Goal: Check status: Check status

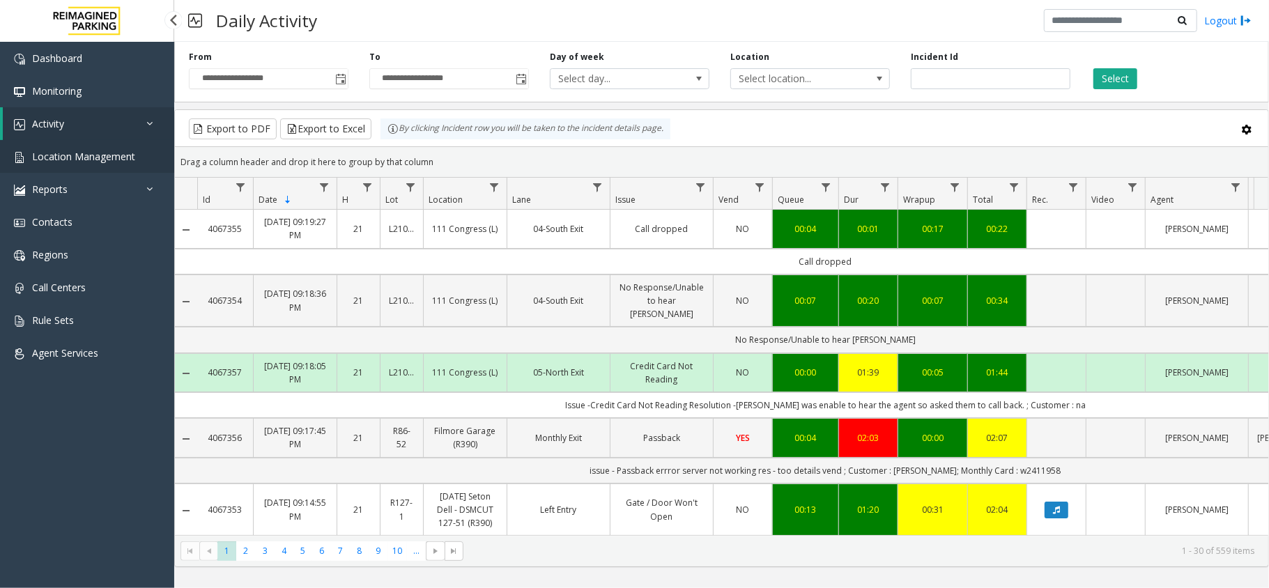
drag, startPoint x: 0, startPoint y: 0, endPoint x: 106, endPoint y: 154, distance: 186.9
click at [106, 154] on span "Location Management" at bounding box center [83, 156] width 103 height 13
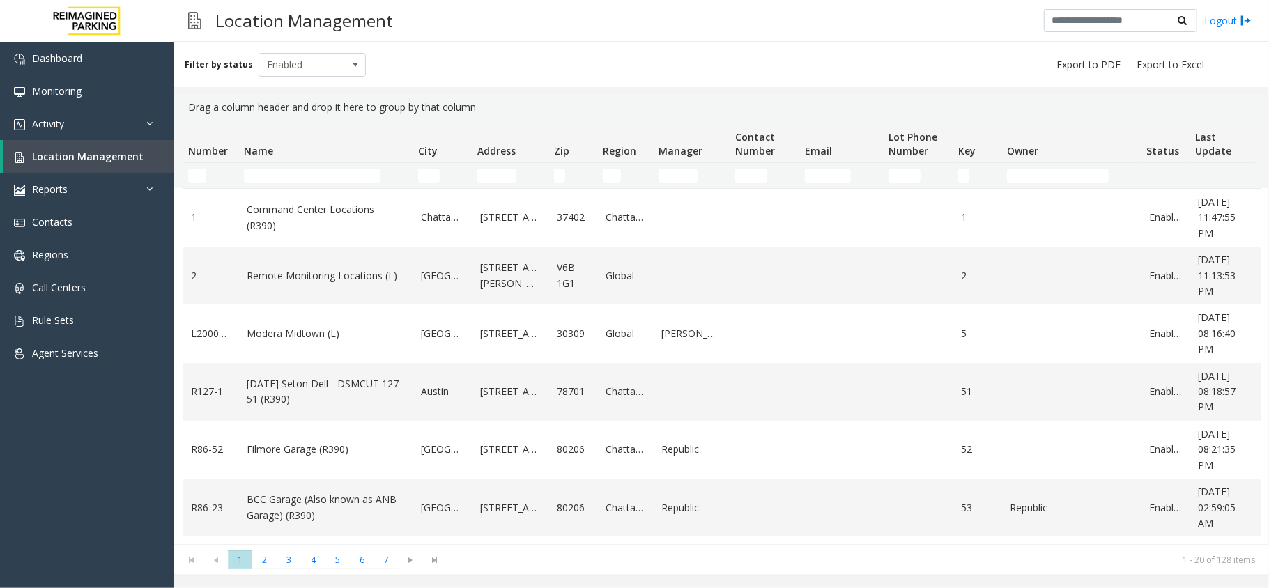
click at [305, 167] on td "Name Filter" at bounding box center [325, 175] width 174 height 25
click at [305, 170] on input "Name Filter" at bounding box center [312, 176] width 137 height 14
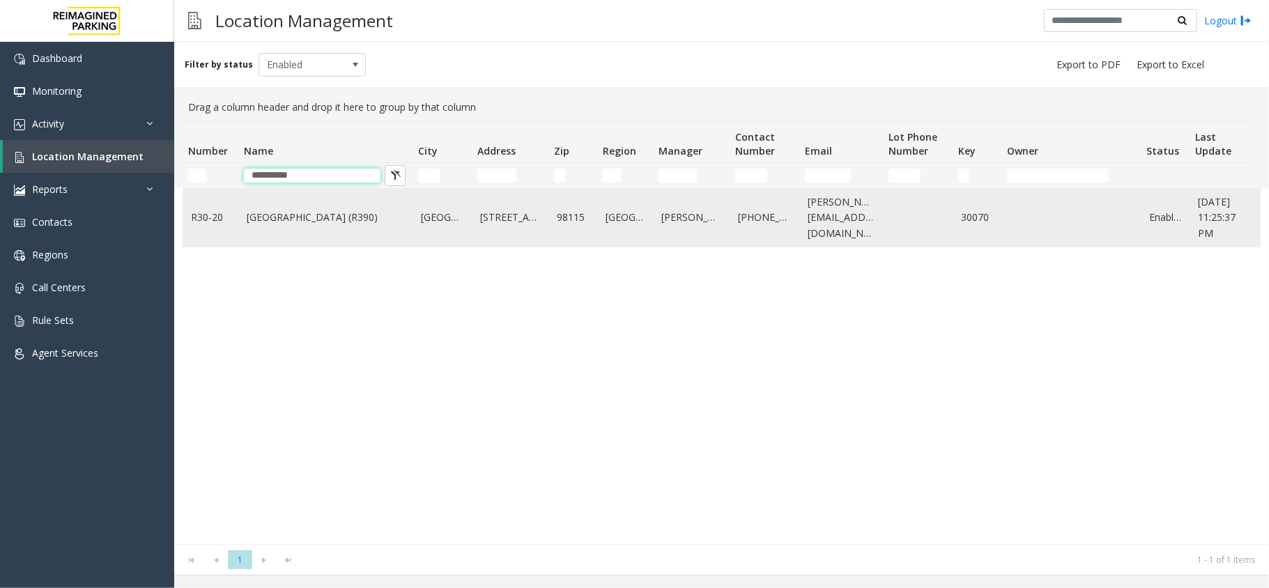
type input "**********"
click at [277, 206] on td "Green Lake Village (R390)" at bounding box center [325, 218] width 174 height 58
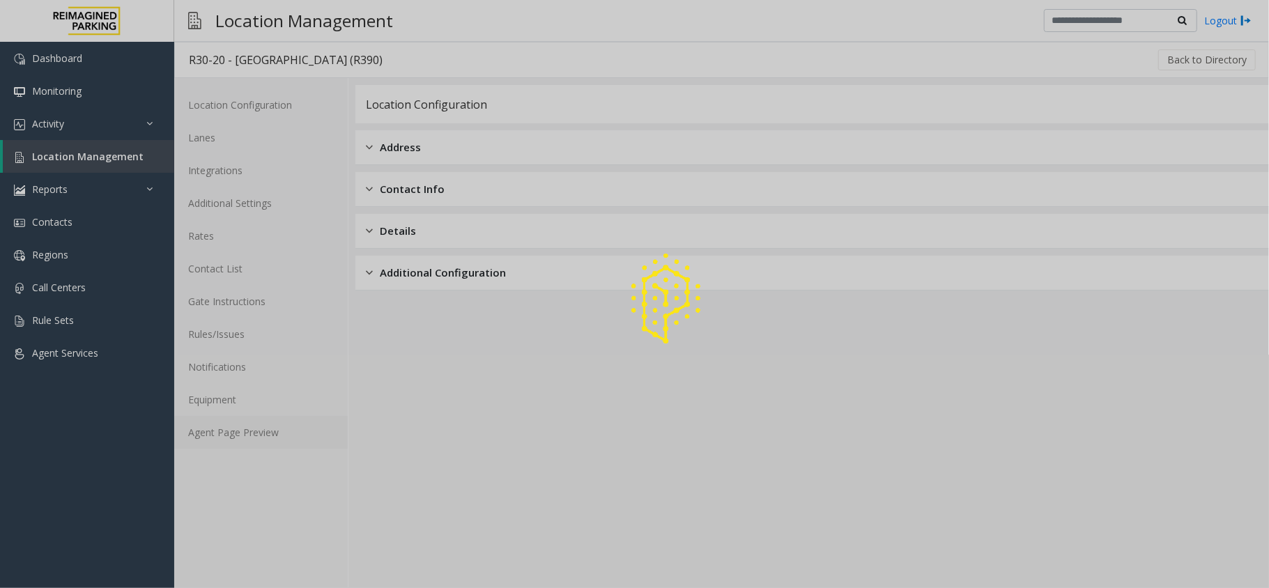
drag, startPoint x: 279, startPoint y: 431, endPoint x: 272, endPoint y: 436, distance: 8.5
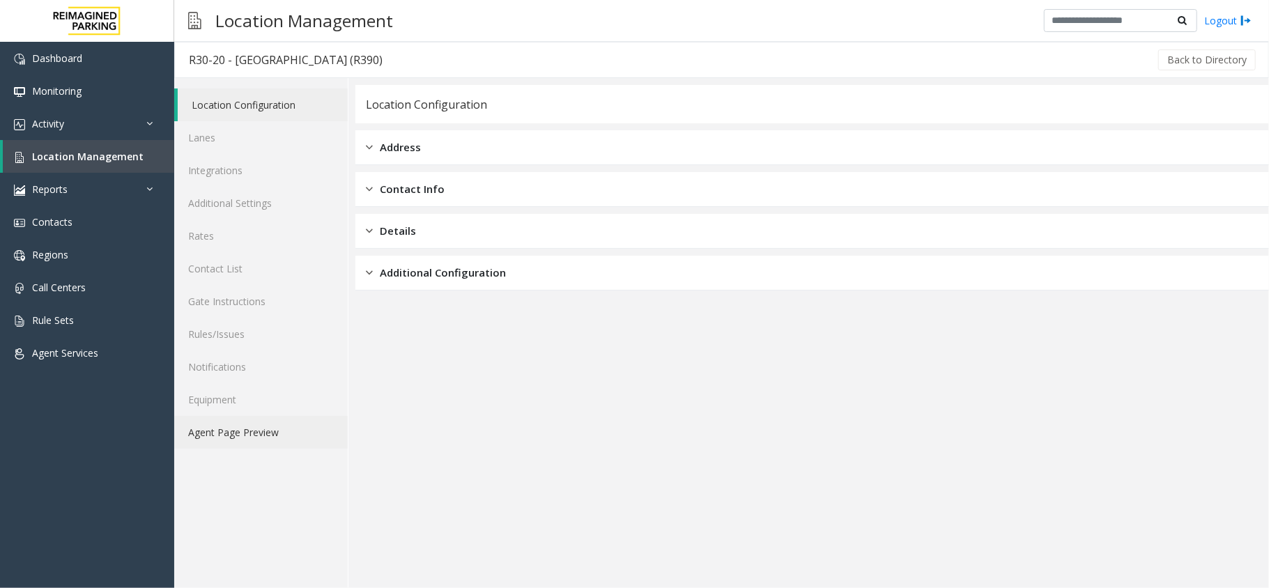
click at [272, 436] on link "Agent Page Preview" at bounding box center [261, 432] width 174 height 33
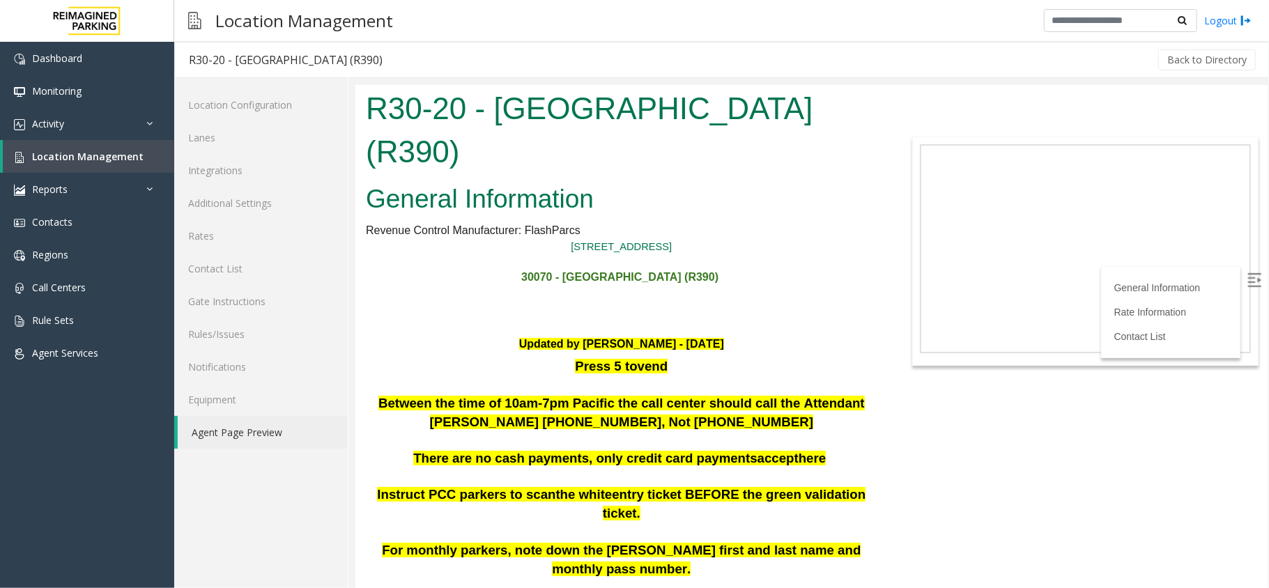
scroll to position [93, 0]
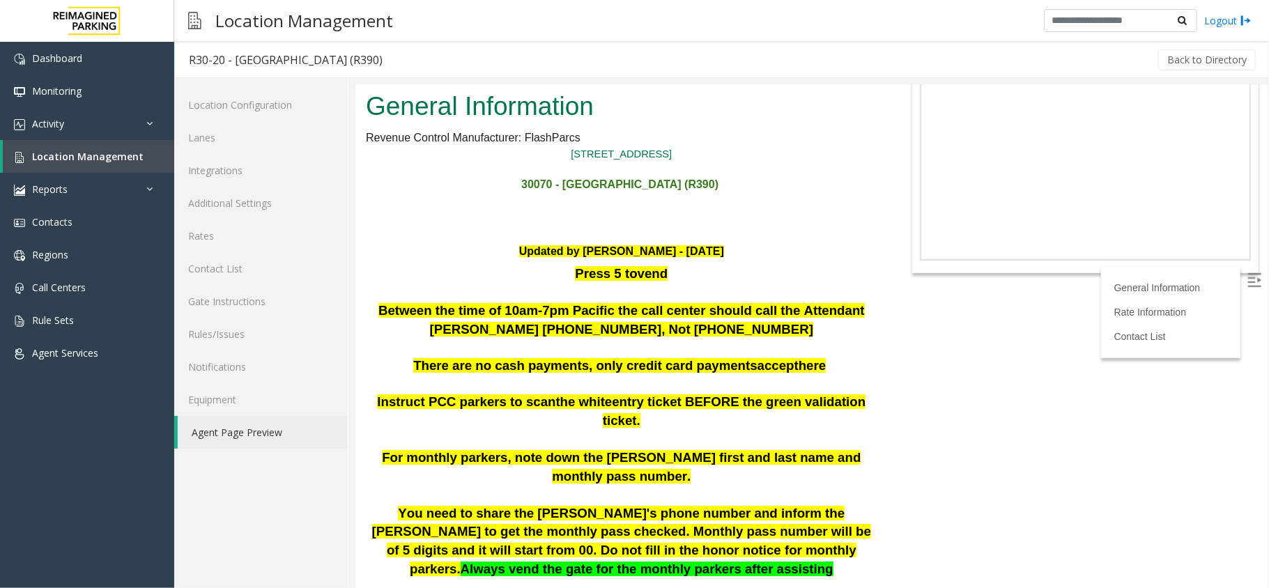
click at [1247, 281] on img at bounding box center [1254, 279] width 14 height 14
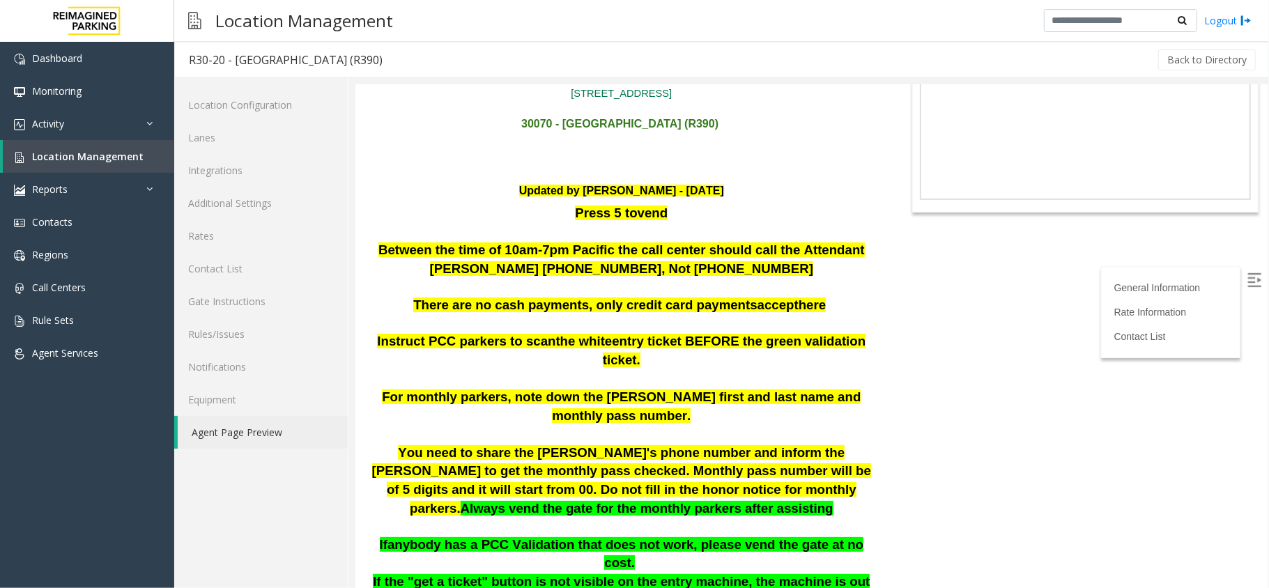
scroll to position [185, 0]
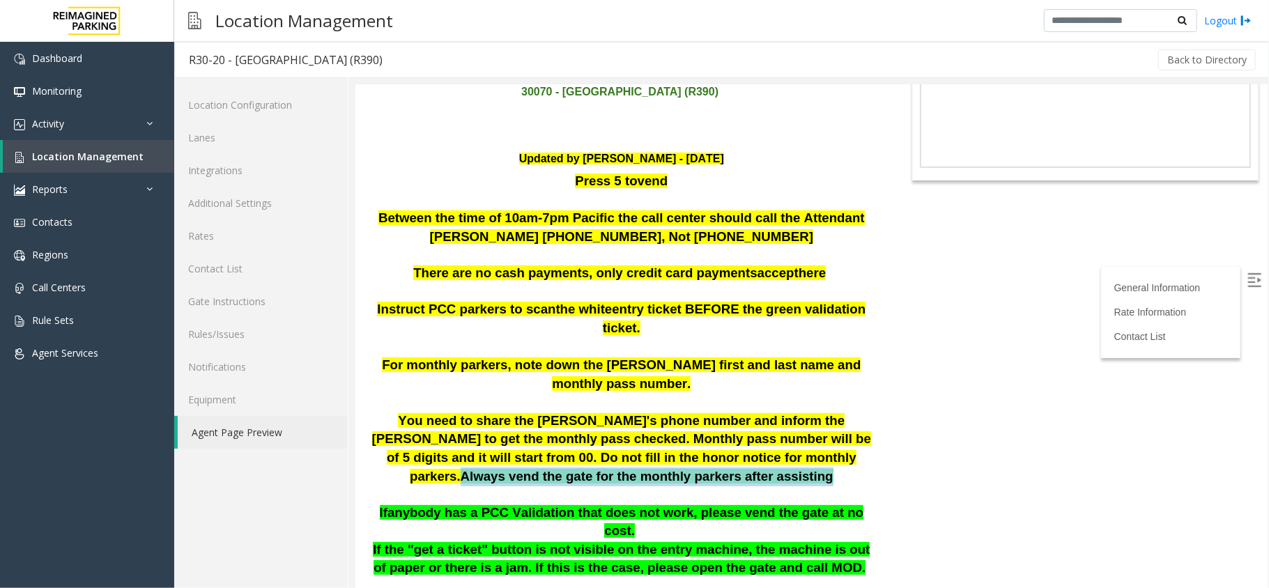
drag, startPoint x: 571, startPoint y: 367, endPoint x: 647, endPoint y: 394, distance: 80.7
click at [647, 411] on p "You need to share the Aaron's phone number and inform the parker to get the mon…" at bounding box center [620, 457] width 511 height 92
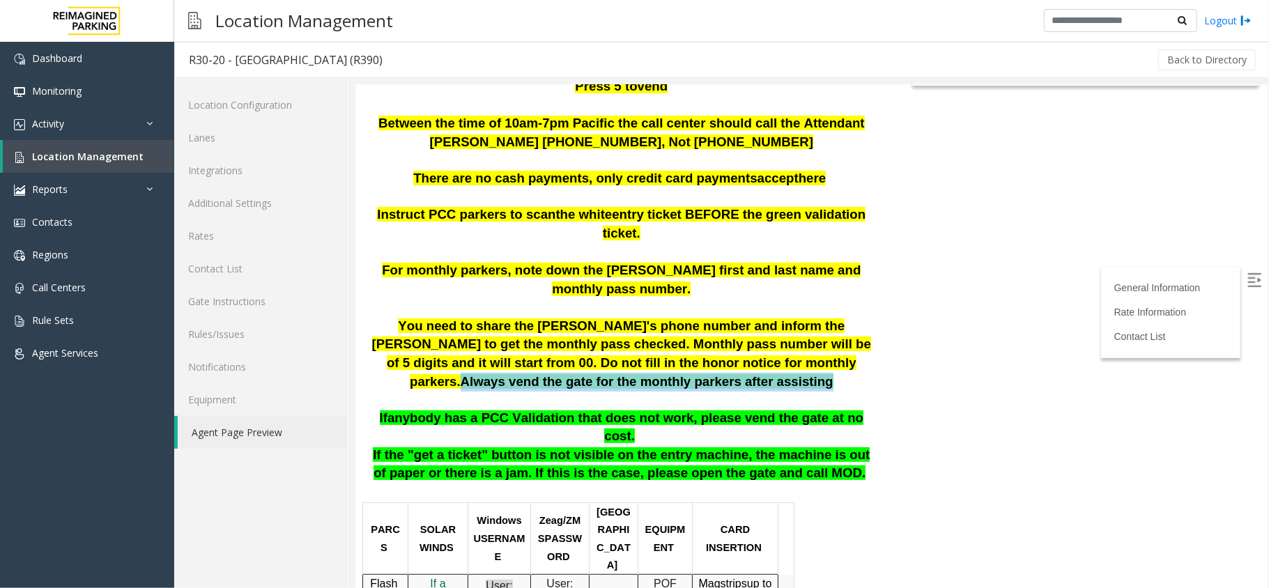
scroll to position [279, 0]
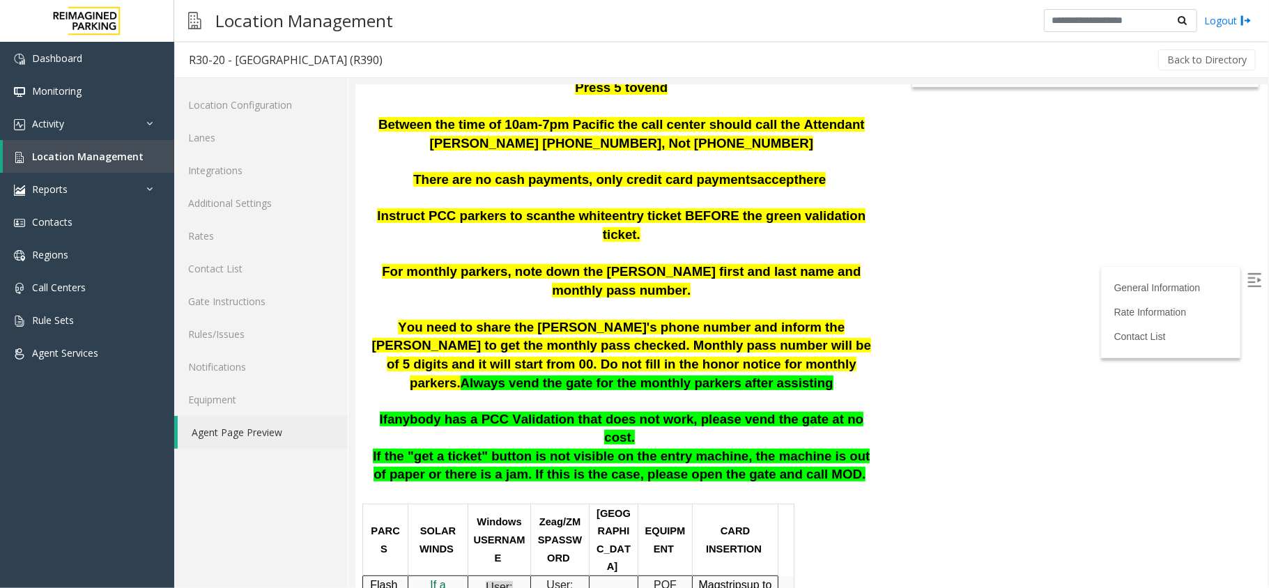
click at [569, 319] on span "You need to share the Aaron's phone number and inform the parker to get the mon…" at bounding box center [620, 354] width 499 height 70
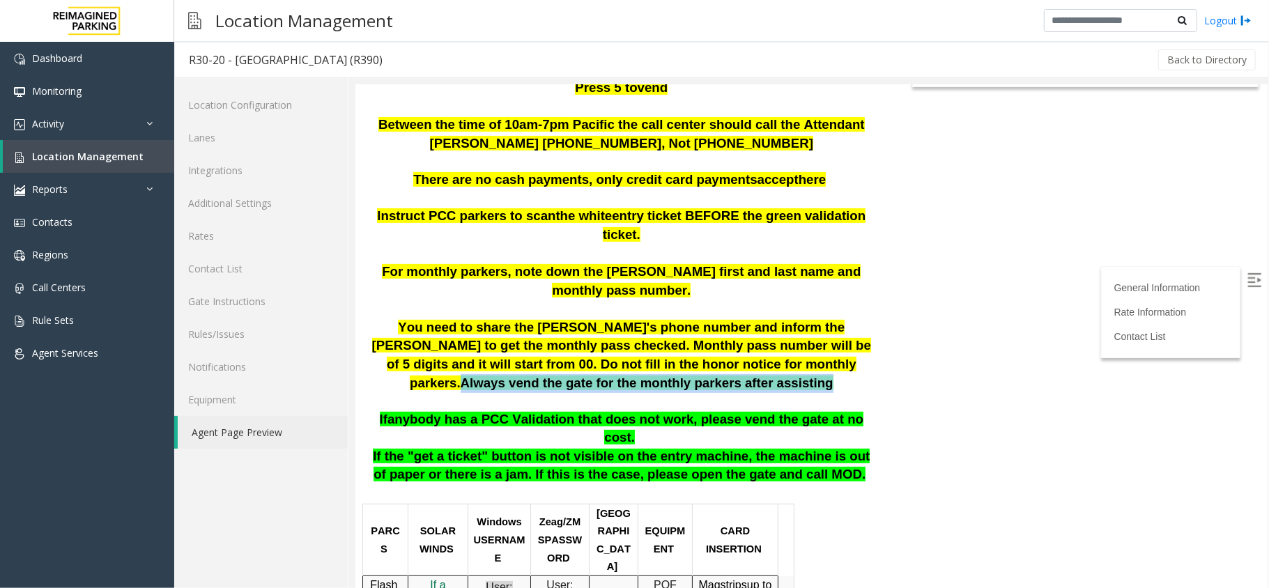
drag, startPoint x: 574, startPoint y: 272, endPoint x: 654, endPoint y: 296, distance: 84.2
click at [654, 318] on p "You need to share the Aaron's phone number and inform the parker to get the mon…" at bounding box center [620, 364] width 511 height 92
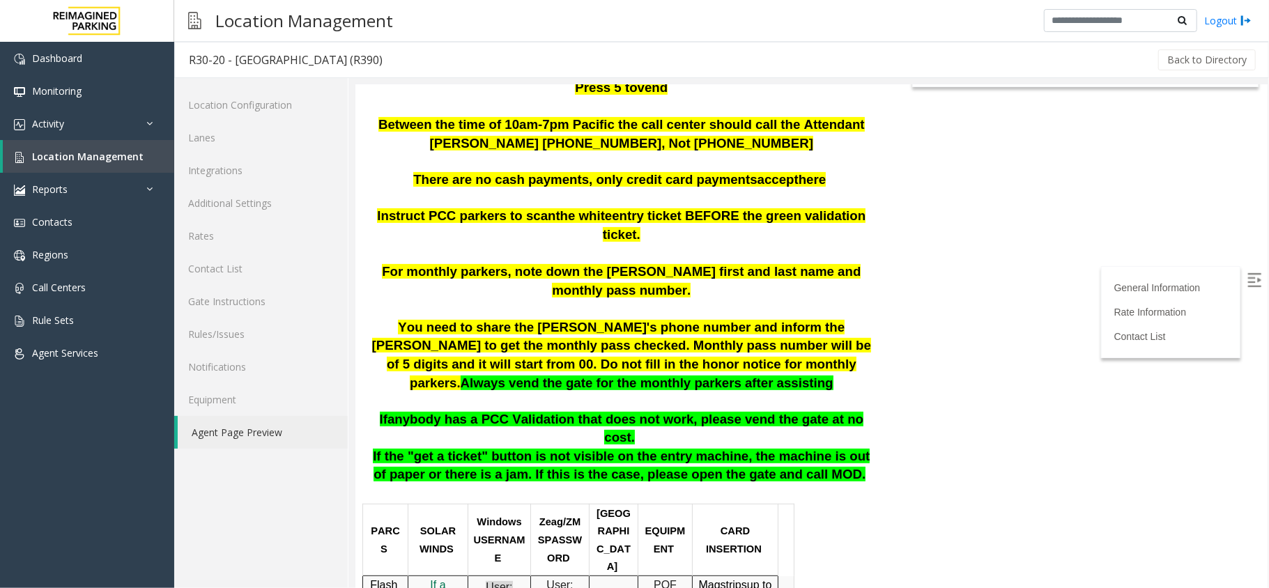
click at [649, 318] on p "You need to share the Aaron's phone number and inform the parker to get the mon…" at bounding box center [620, 364] width 511 height 92
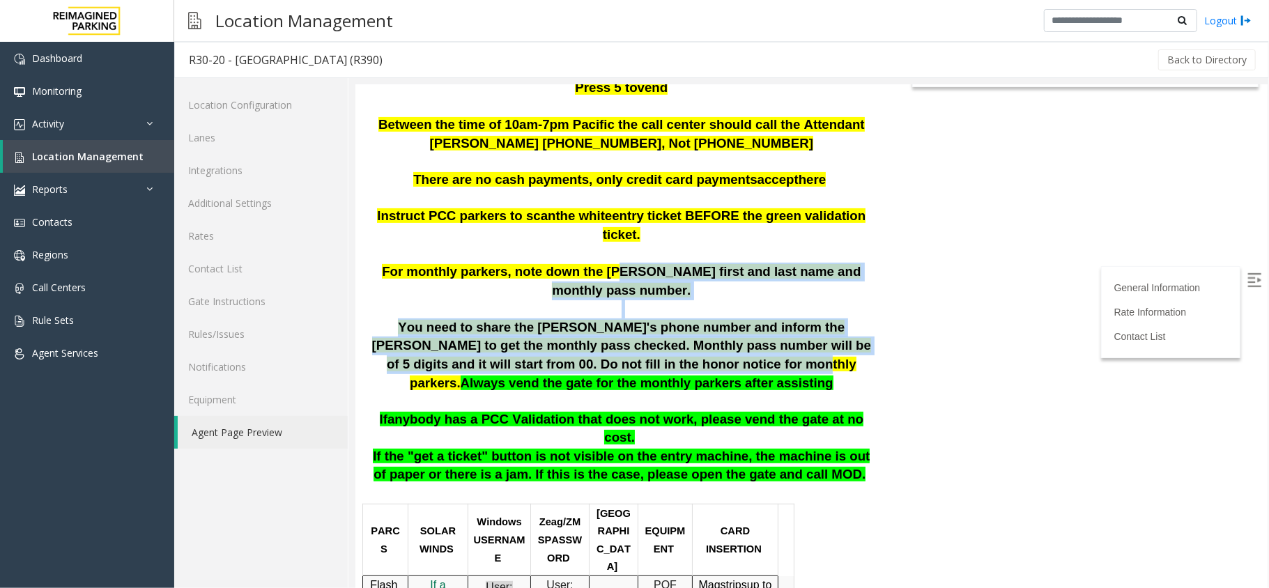
drag, startPoint x: 572, startPoint y: 275, endPoint x: 580, endPoint y: 207, distance: 68.0
click at [580, 207] on div "Instruct PCC parkers to scan the white entry ticket BEFORE the green validation…" at bounding box center [620, 307] width 511 height 203
click at [618, 319] on span "You need to share the Aaron's phone number and inform the parker to get the mon…" at bounding box center [620, 354] width 499 height 70
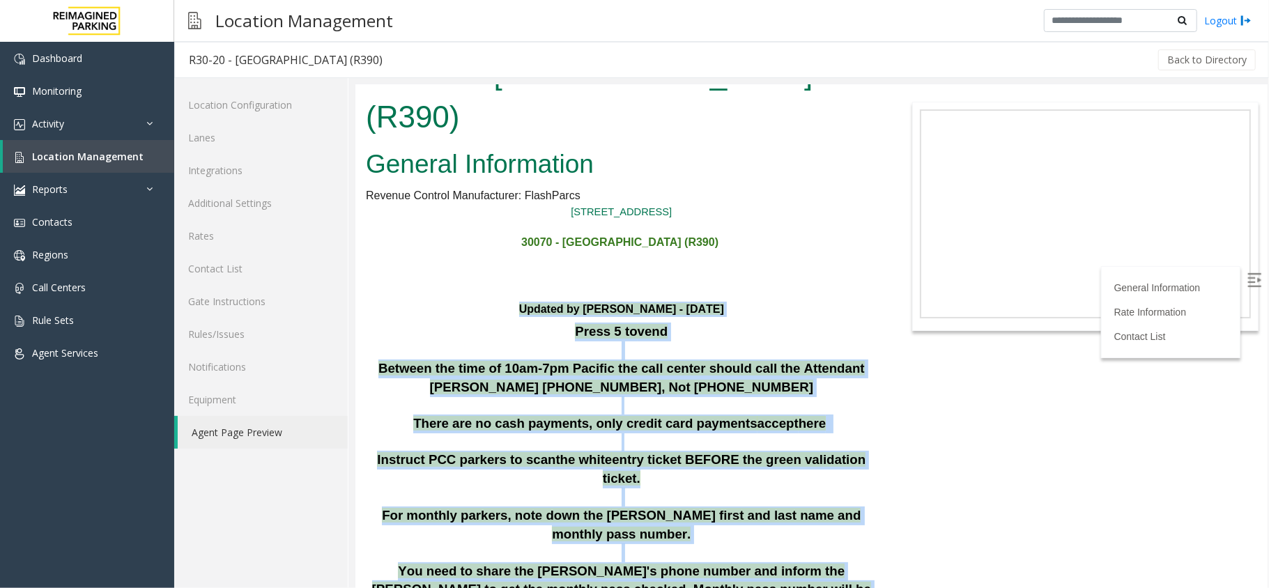
scroll to position [52, 0]
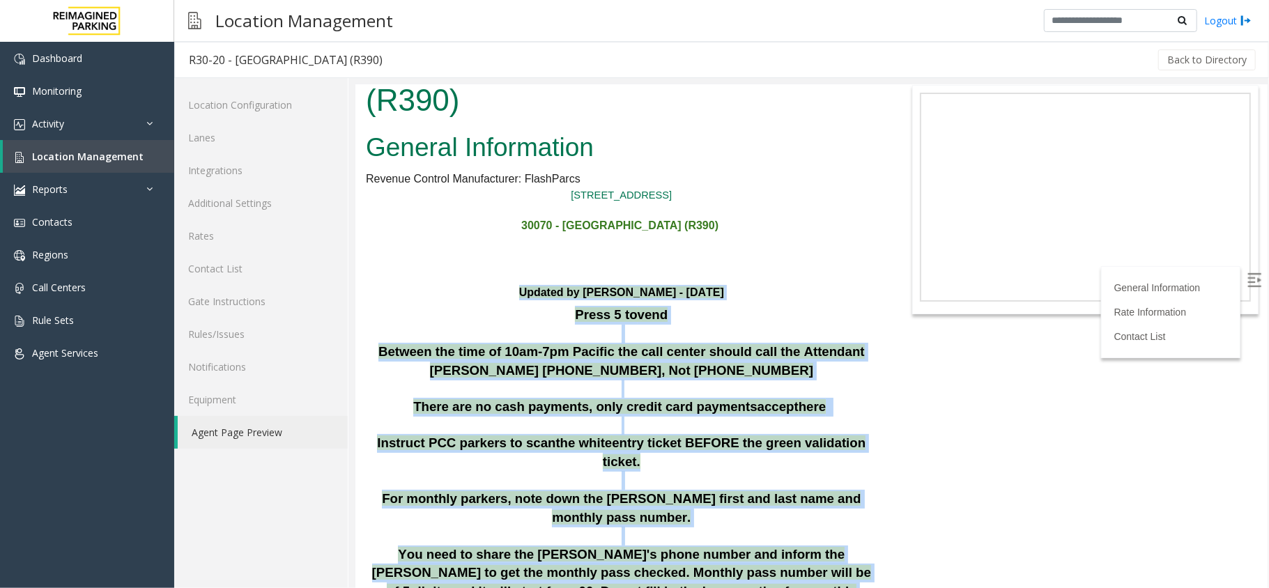
drag, startPoint x: 516, startPoint y: 300, endPoint x: 620, endPoint y: 441, distance: 175.5
drag, startPoint x: 507, startPoint y: 239, endPoint x: 654, endPoint y: 525, distance: 321.9
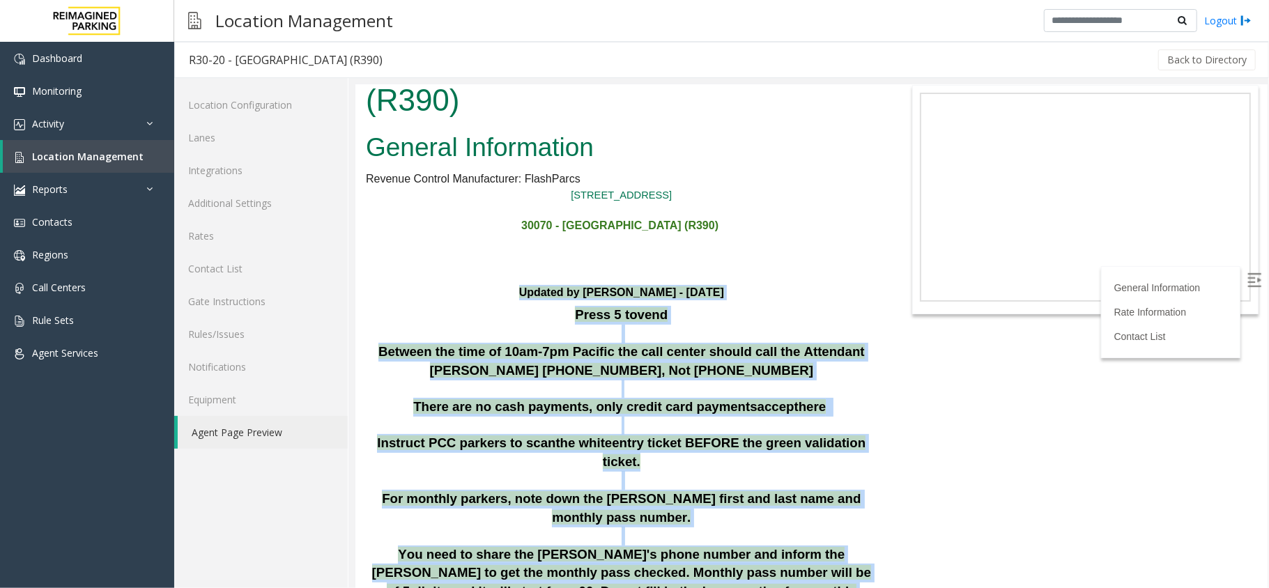
click at [777, 470] on p at bounding box center [620, 479] width 511 height 19
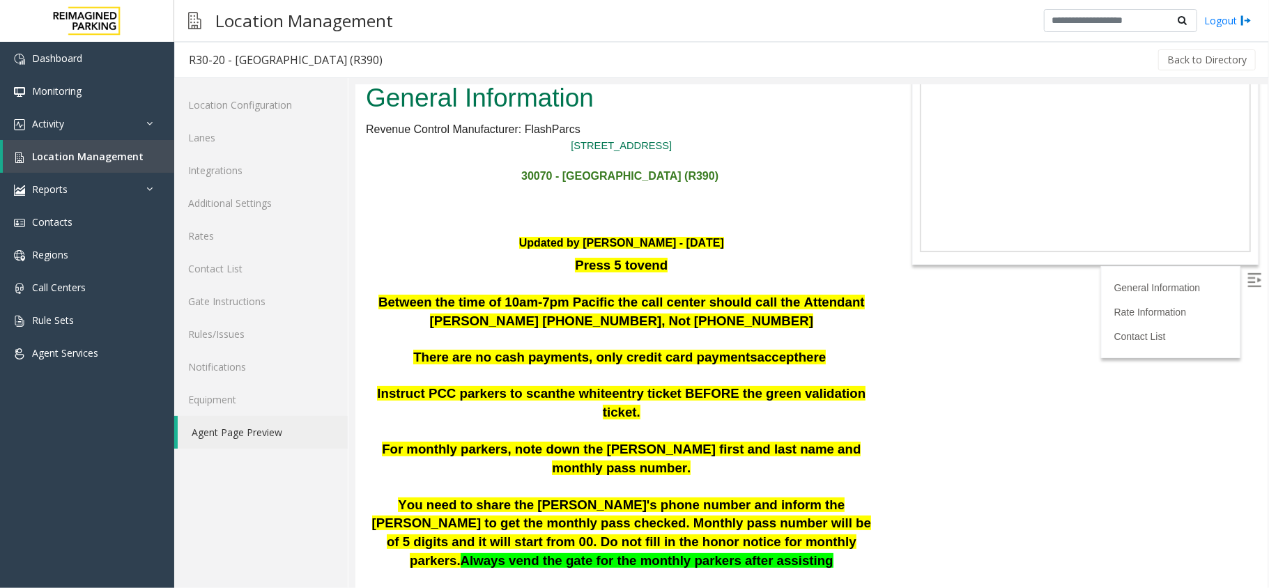
scroll to position [145, 0]
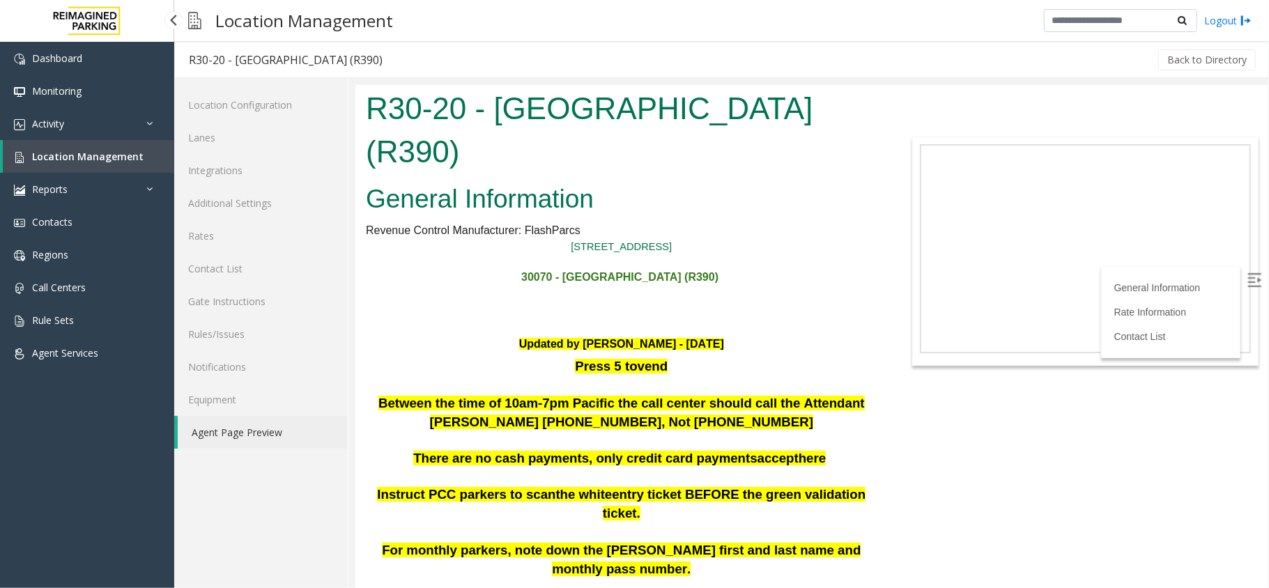
click at [50, 123] on span "Activity" at bounding box center [48, 123] width 32 height 13
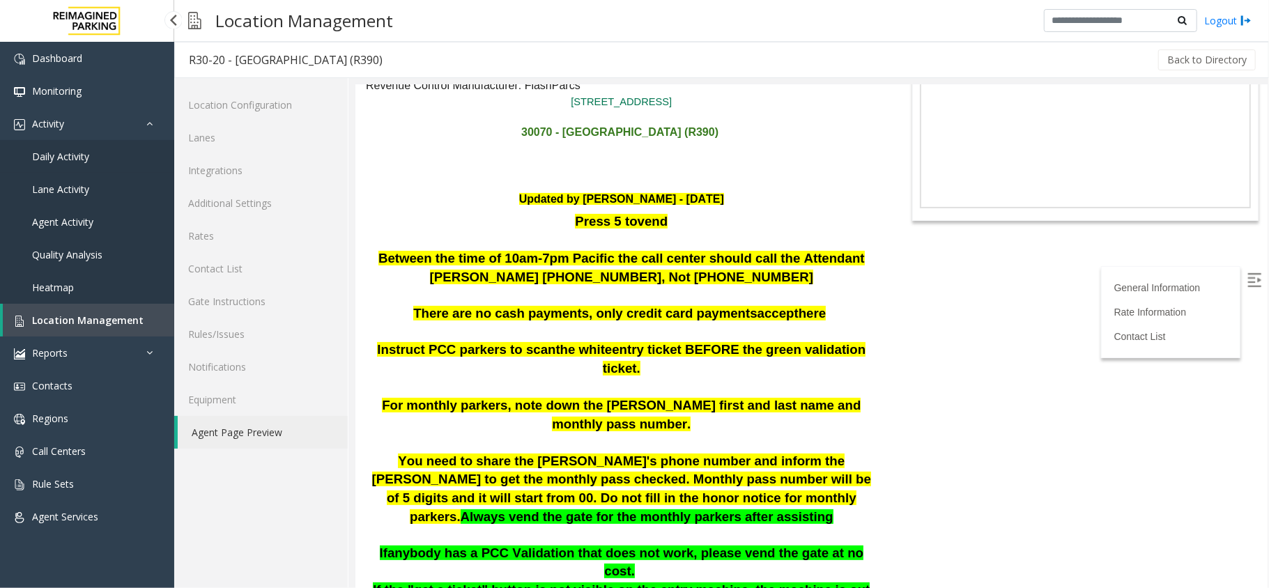
click at [64, 146] on link "Daily Activity" at bounding box center [87, 156] width 174 height 33
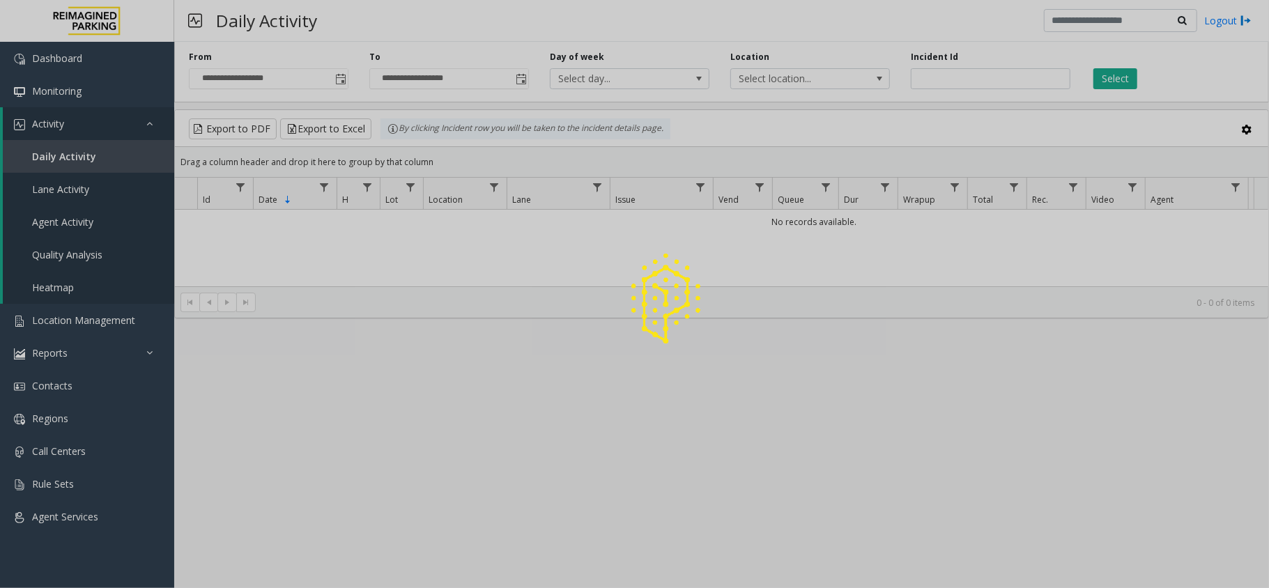
click at [330, 79] on div at bounding box center [634, 294] width 1269 height 588
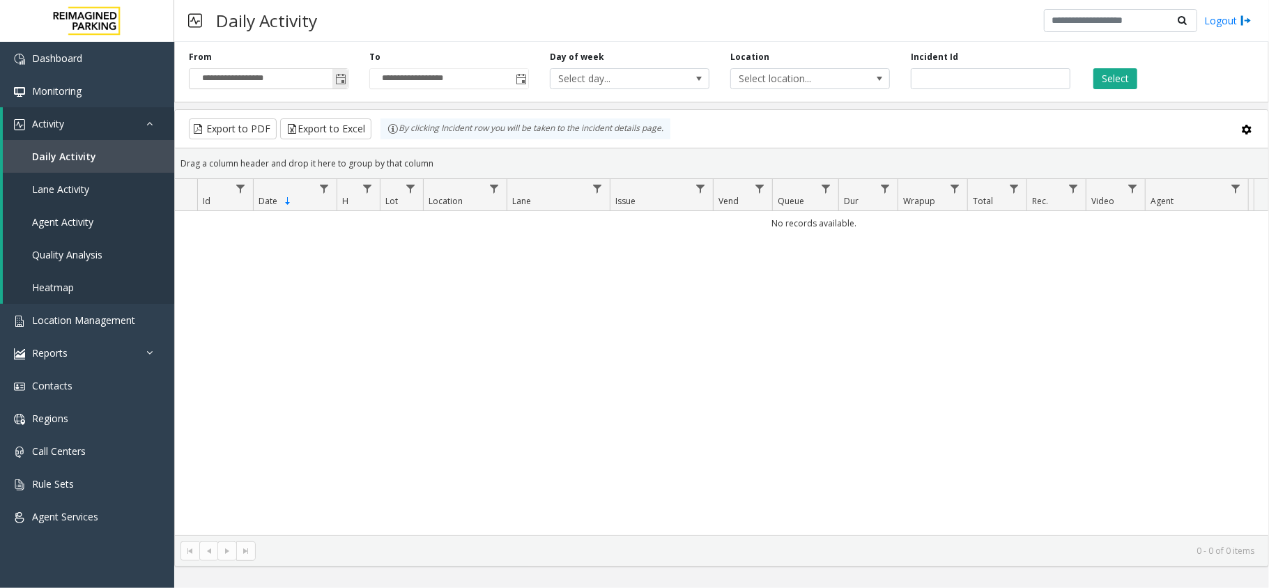
click at [336, 79] on span "Toggle popup" at bounding box center [340, 79] width 11 height 11
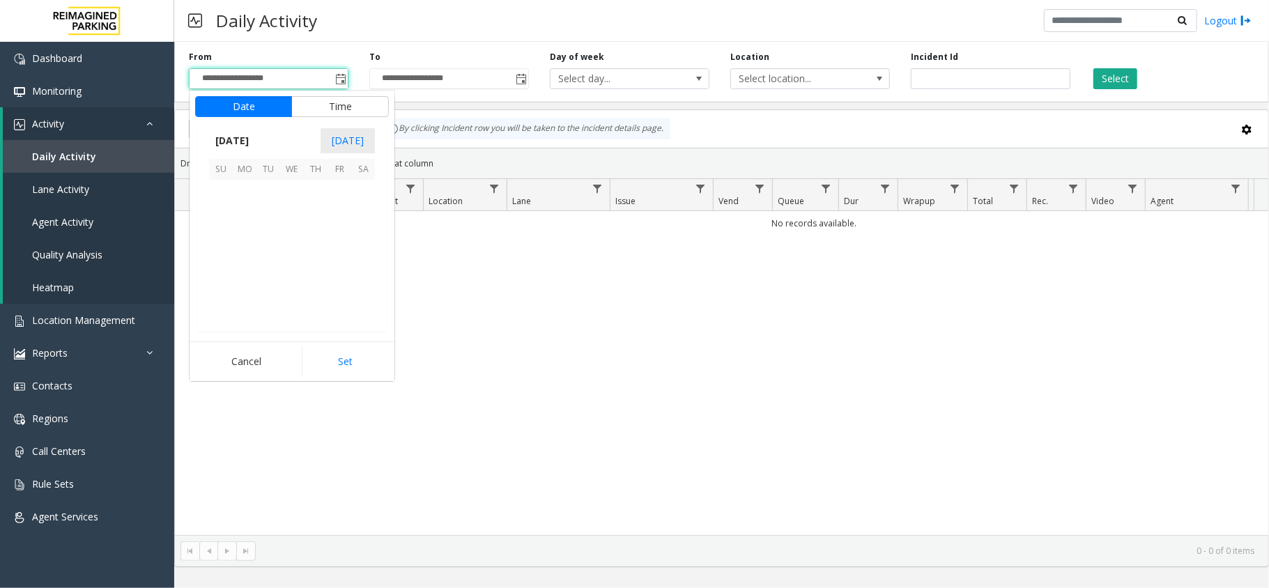
scroll to position [249939, 0]
click at [400, 280] on div "No records available." at bounding box center [721, 373] width 1093 height 324
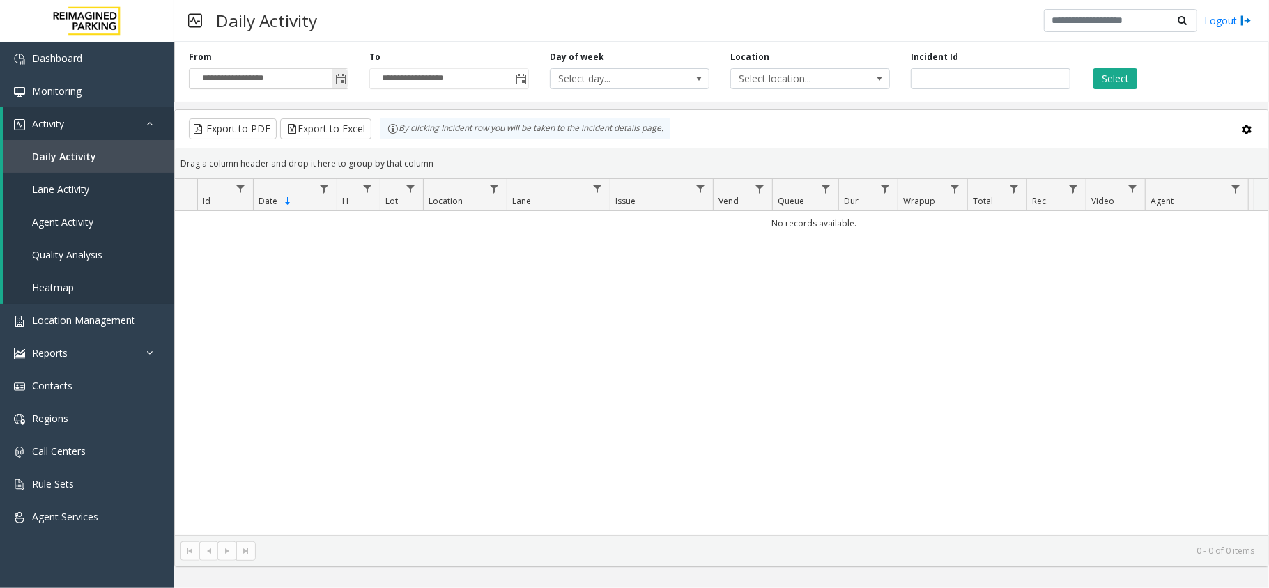
click at [346, 81] on span "Toggle popup" at bounding box center [340, 79] width 11 height 11
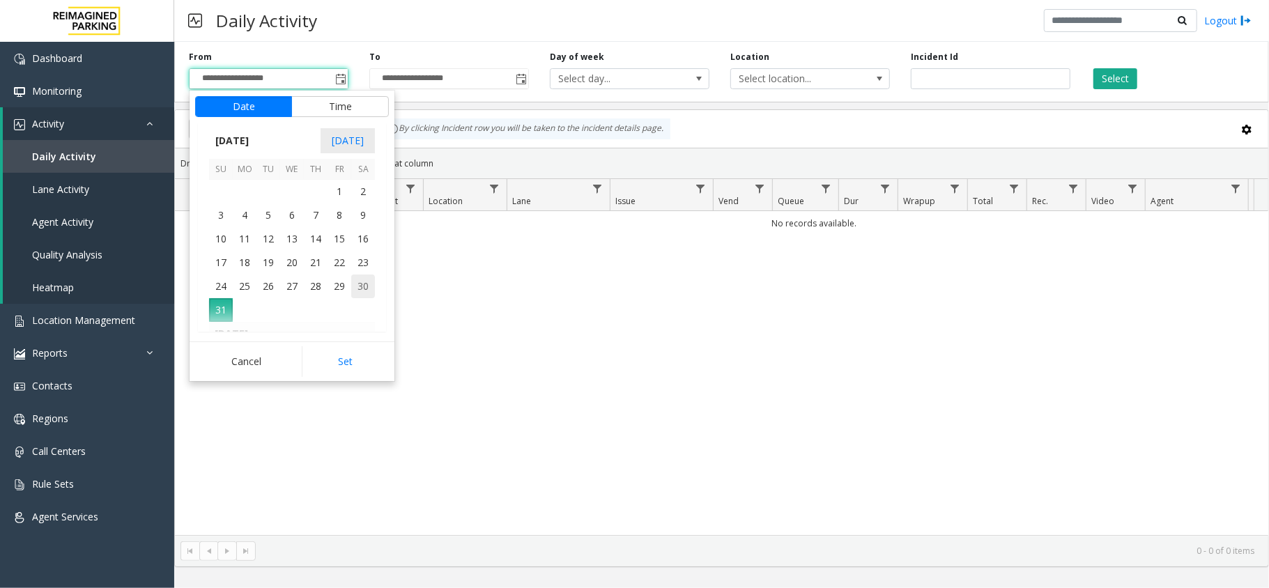
click at [363, 283] on span "30" at bounding box center [363, 287] width 24 height 24
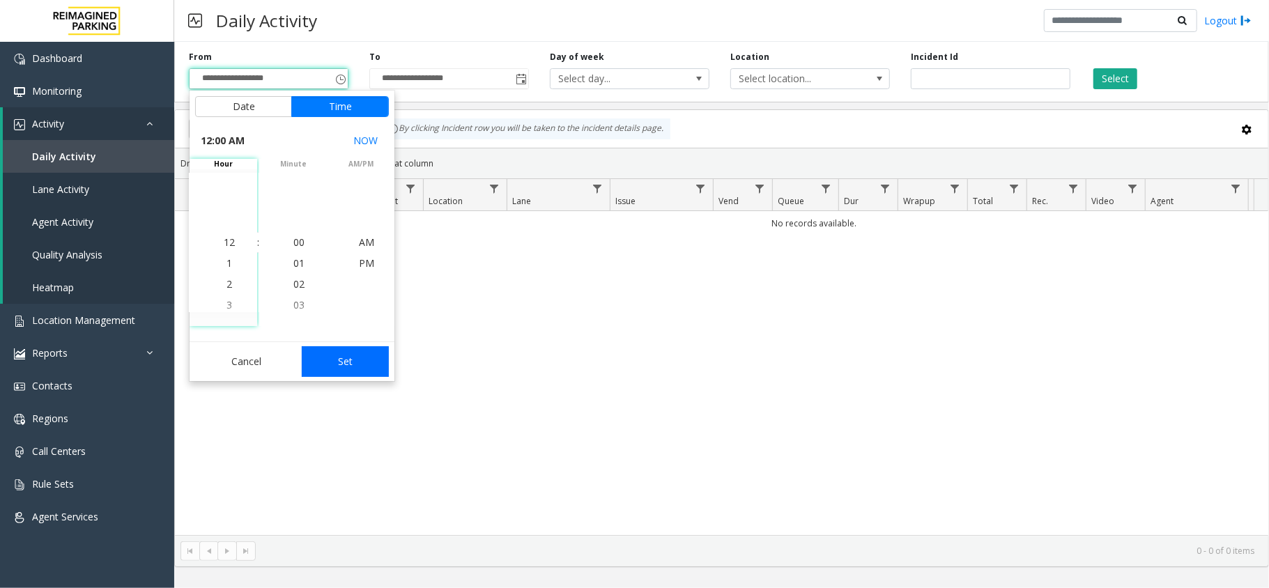
click at [361, 369] on button "Set" at bounding box center [346, 361] width 88 height 31
type input "**********"
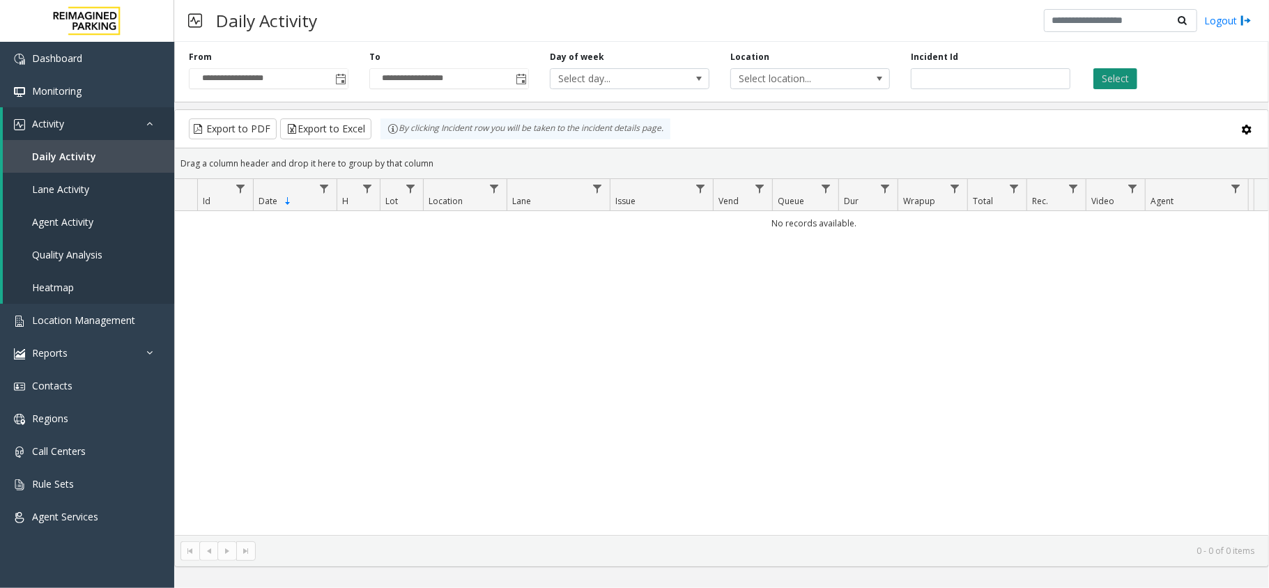
click at [1116, 70] on button "Select" at bounding box center [1115, 78] width 44 height 21
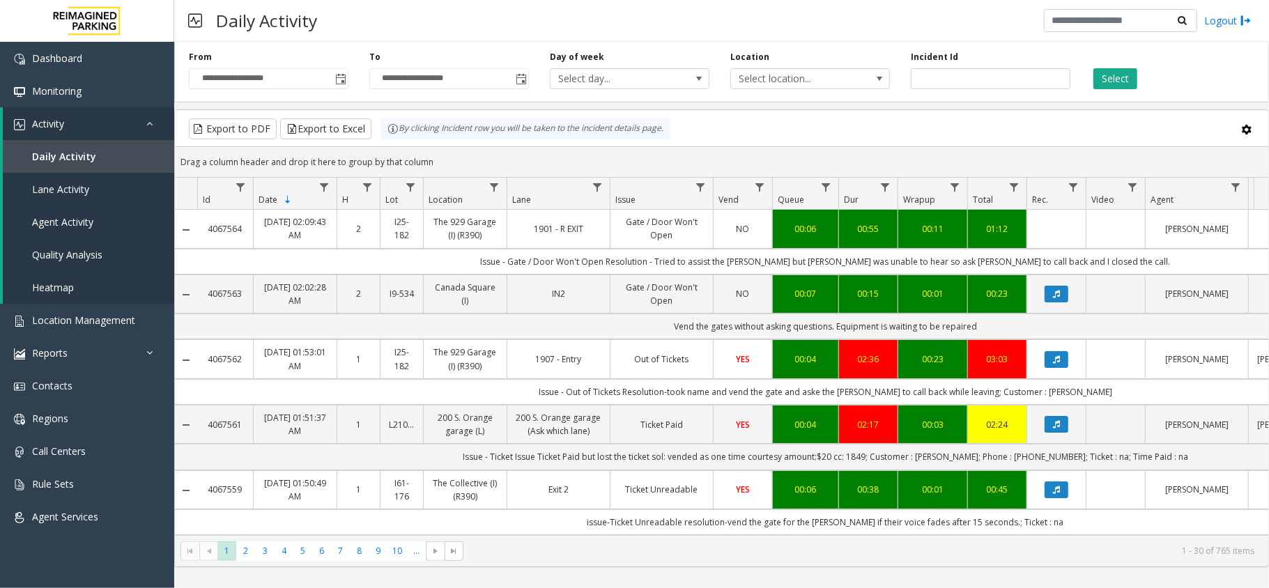
click at [626, 6] on div "Daily Activity Logout" at bounding box center [721, 21] width 1095 height 42
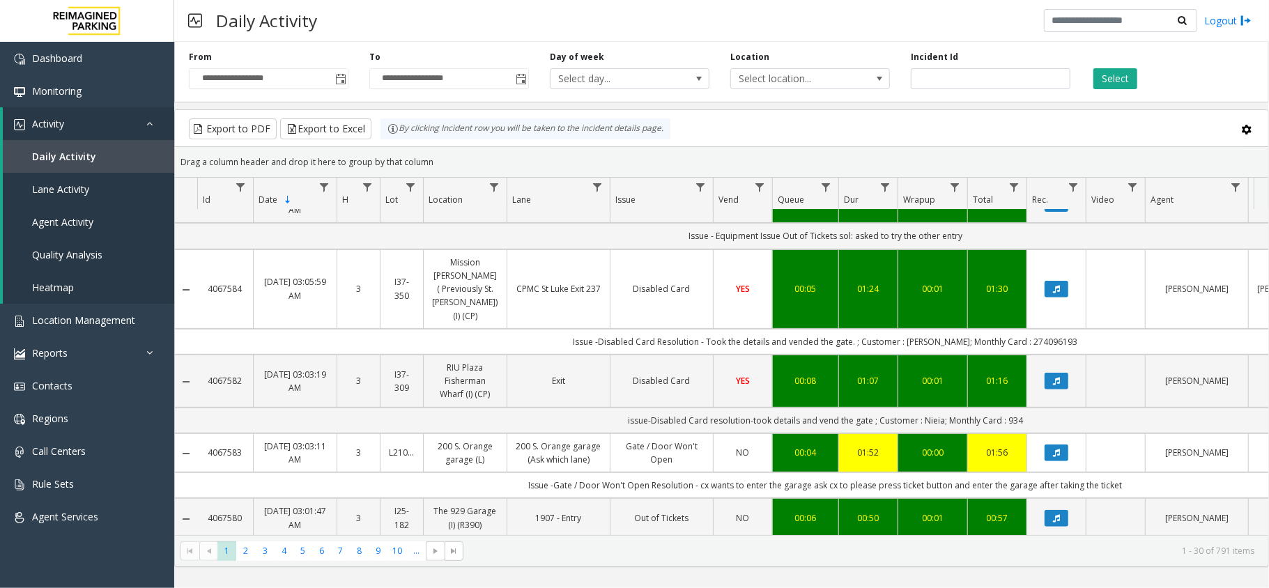
scroll to position [464, 0]
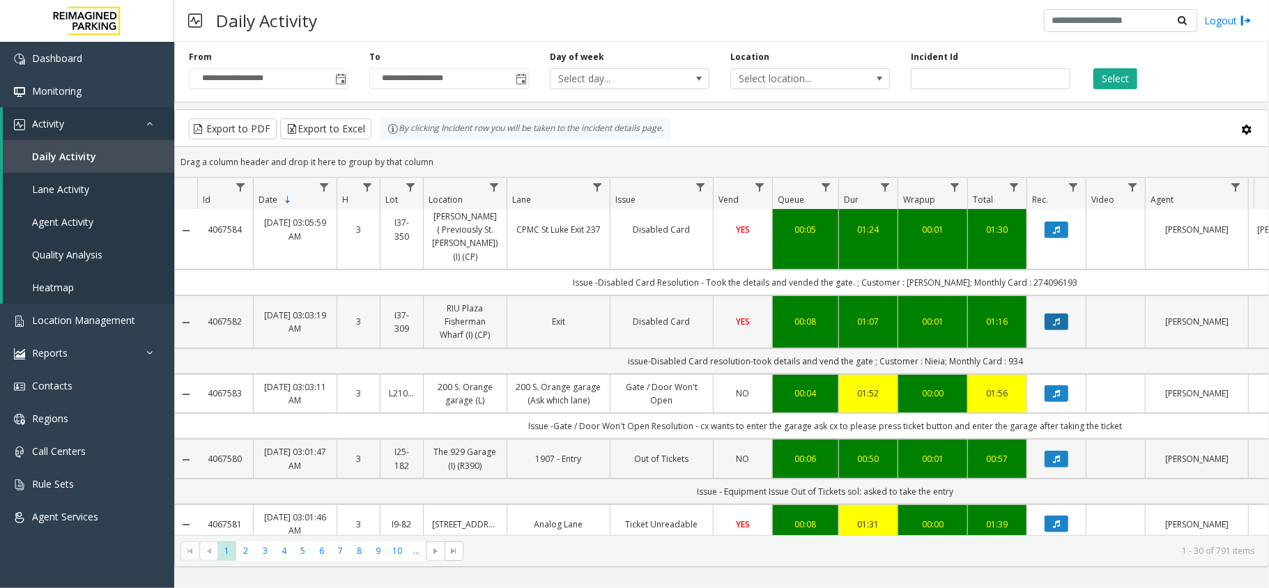
click at [1060, 318] on icon "Data table" at bounding box center [1056, 322] width 7 height 8
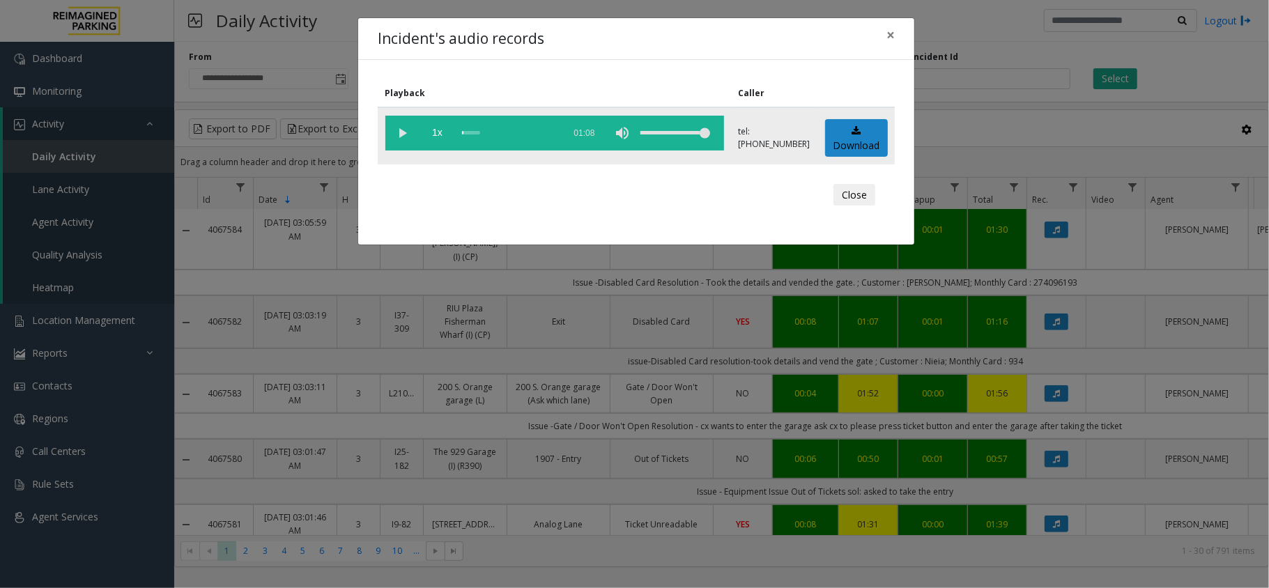
click at [488, 128] on div "scrub bar" at bounding box center [509, 133] width 95 height 35
click at [1213, 87] on div "Incident's audio records × Playback Caller 1x 01:08 tel:[PHONE_NUMBER] Download…" at bounding box center [634, 294] width 1269 height 588
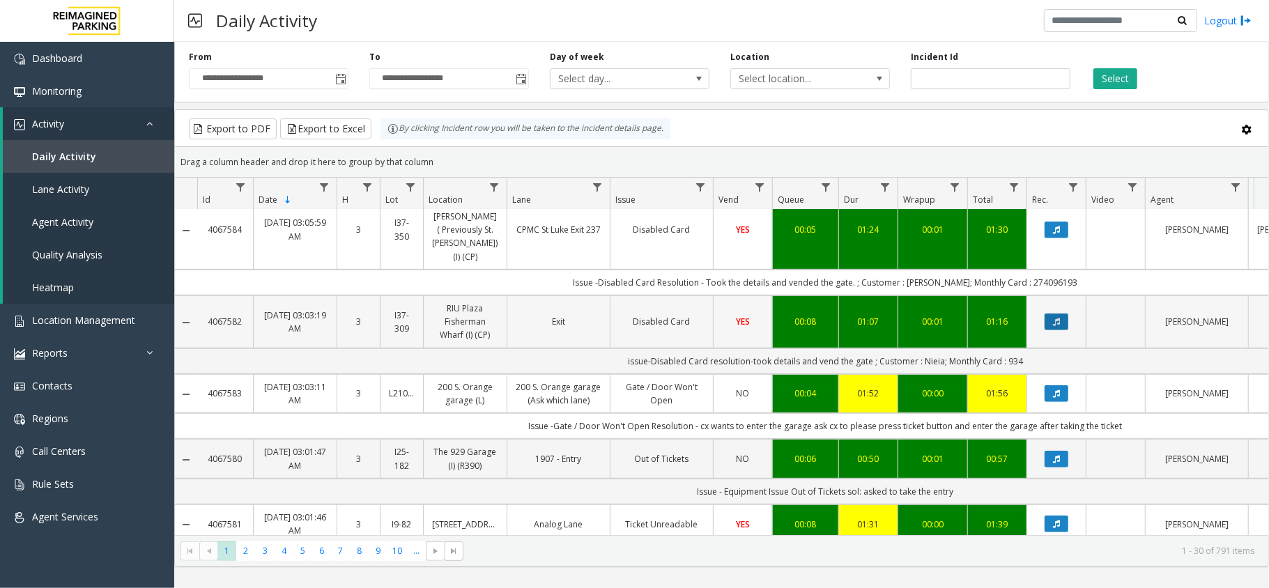
click at [1056, 314] on button "Data table" at bounding box center [1057, 322] width 24 height 17
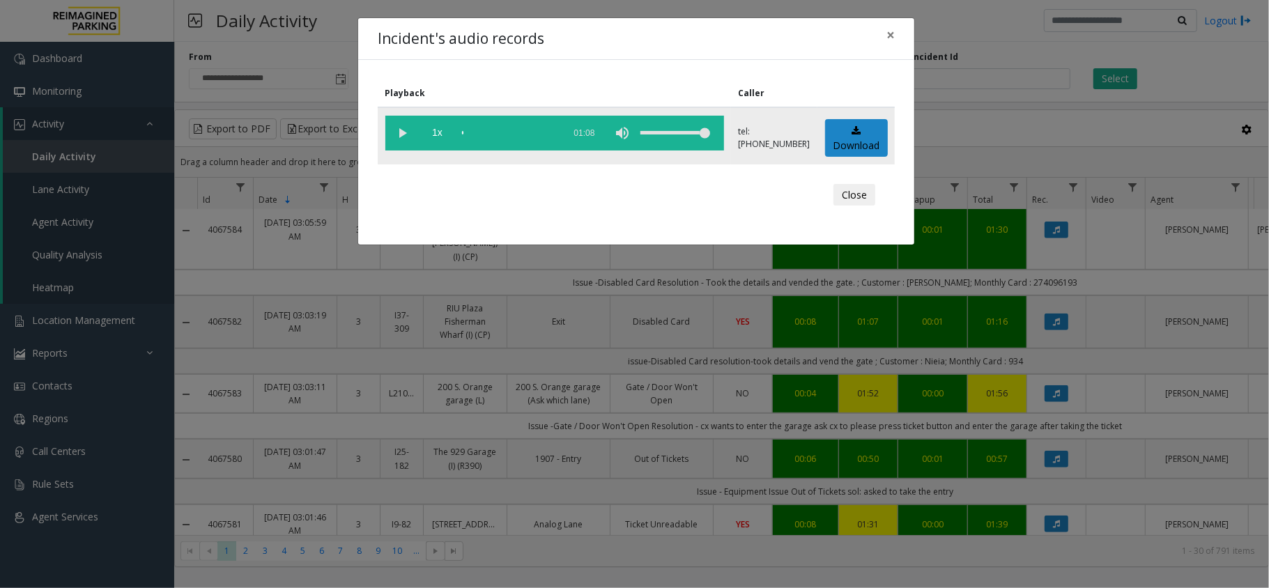
click at [491, 130] on div "scrub bar" at bounding box center [509, 133] width 95 height 35
